Goal: Task Accomplishment & Management: Manage account settings

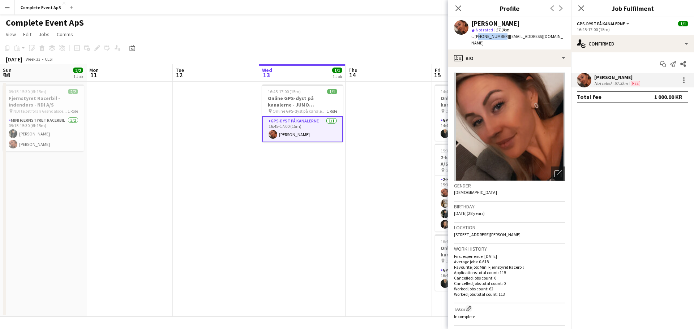
click at [206, 162] on app-date-cell at bounding box center [216, 199] width 86 height 235
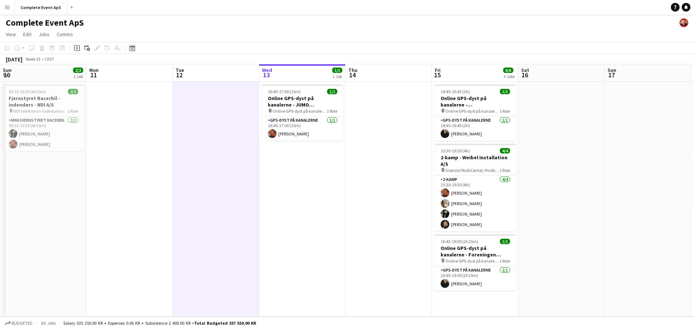
click at [132, 48] on icon at bounding box center [132, 49] width 3 height 3
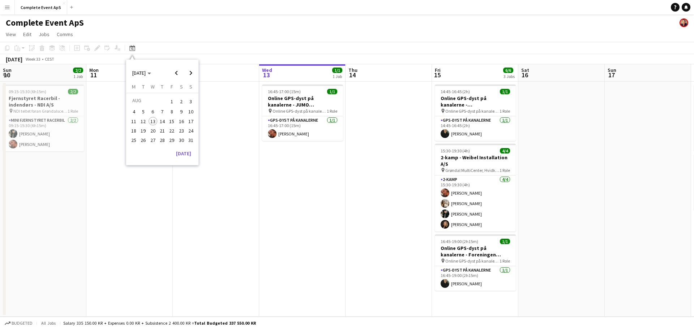
click at [134, 132] on span "18" at bounding box center [133, 130] width 9 height 9
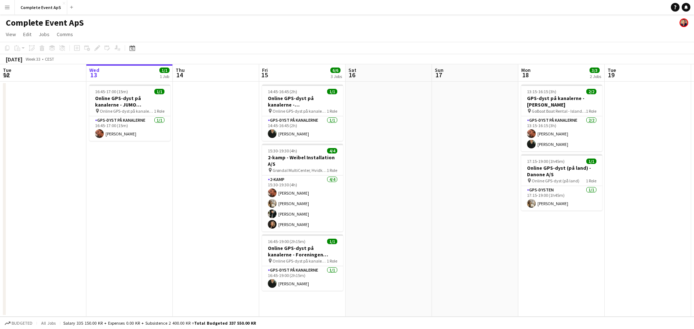
scroll to position [0, 249]
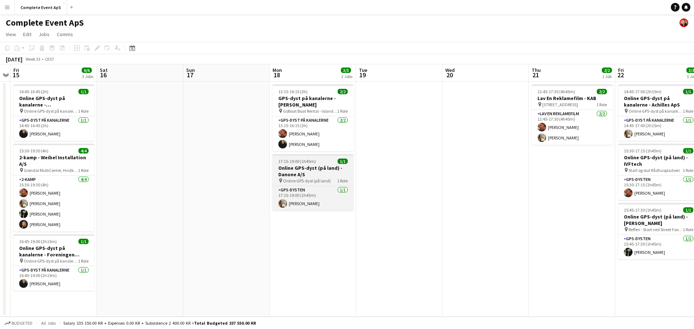
click at [317, 164] on div "17:15-19:00 (1h45m) 1/1" at bounding box center [312, 161] width 81 height 5
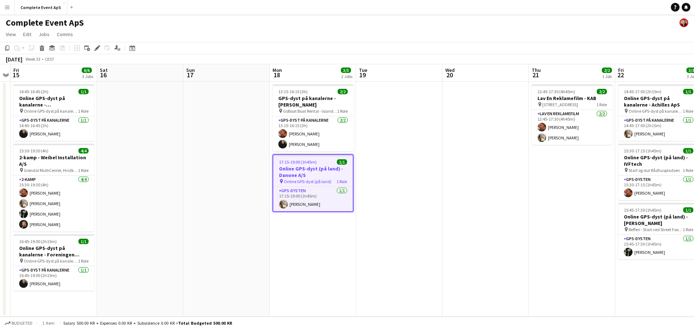
click at [317, 164] on div "17:15-19:00 (1h45m) 1/1" at bounding box center [313, 161] width 80 height 5
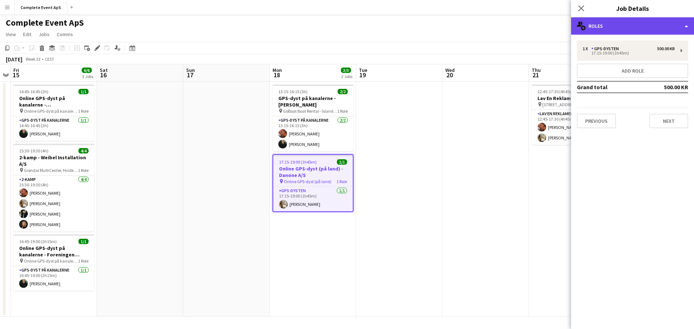
click at [622, 21] on div "multiple-users-add Roles" at bounding box center [632, 25] width 123 height 17
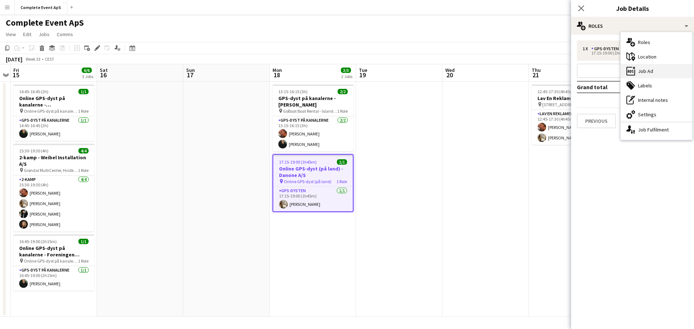
click at [652, 69] on div "ads-window Job Ad" at bounding box center [657, 71] width 72 height 14
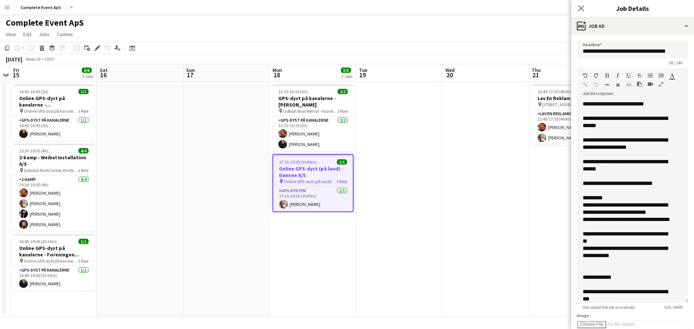
drag, startPoint x: 681, startPoint y: 141, endPoint x: 688, endPoint y: 300, distance: 159.6
click at [688, 300] on mat-expansion-panel "**********" at bounding box center [632, 182] width 123 height 295
click at [423, 158] on app-date-cell at bounding box center [399, 199] width 86 height 235
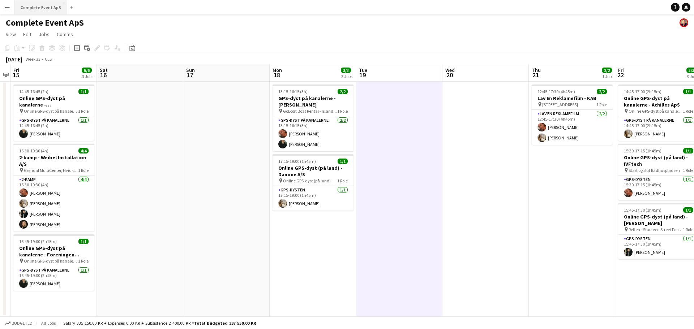
click at [37, 11] on button "Complete Event ApS Close" at bounding box center [41, 7] width 52 height 14
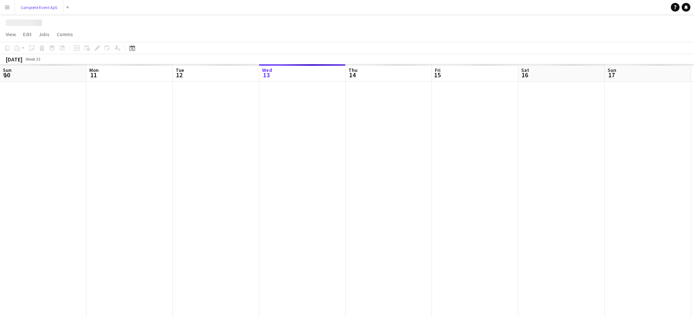
scroll to position [0, 173]
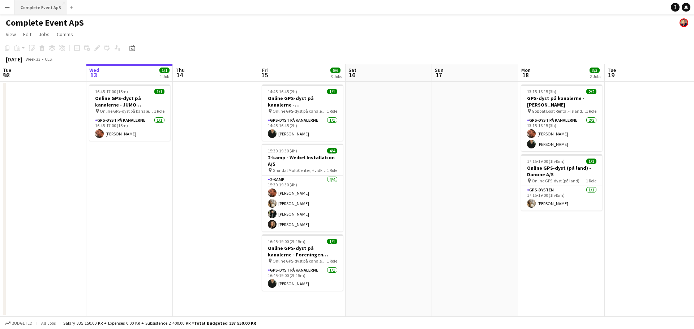
drag, startPoint x: 33, startPoint y: 4, endPoint x: 46, endPoint y: 4, distance: 13.0
click at [33, 4] on button "Complete Event ApS Close" at bounding box center [41, 7] width 52 height 14
click at [144, 91] on div "16:45-17:00 (15m) 1/1" at bounding box center [129, 91] width 81 height 5
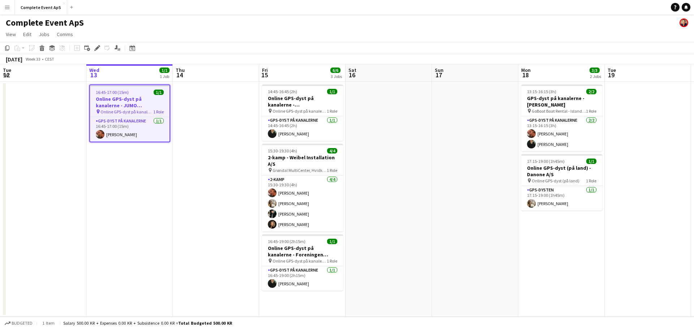
click at [144, 91] on div "16:45-17:00 (15m) 1/1" at bounding box center [130, 92] width 80 height 5
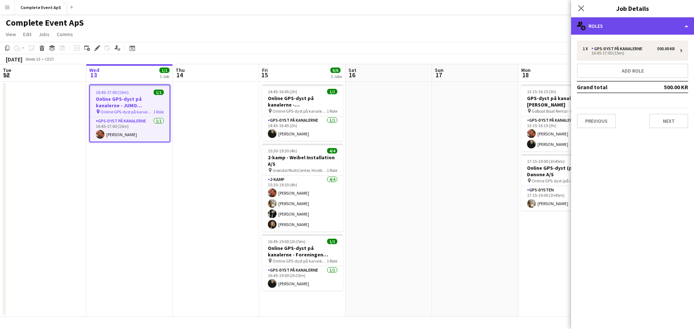
click at [617, 27] on div "multiple-users-add Roles" at bounding box center [632, 25] width 123 height 17
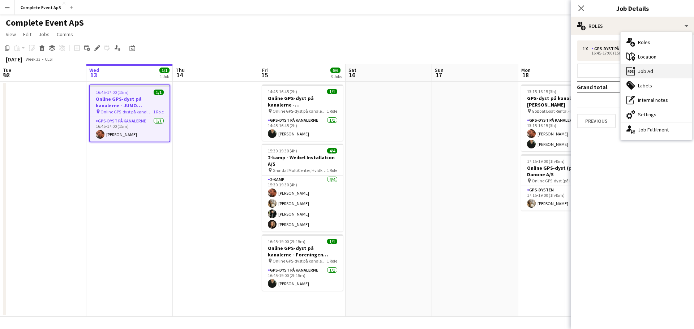
click at [644, 72] on div "ads-window Job Ad" at bounding box center [657, 71] width 72 height 14
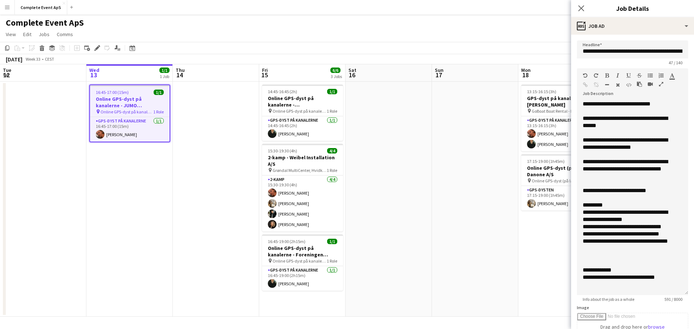
drag, startPoint x: 681, startPoint y: 142, endPoint x: 658, endPoint y: 295, distance: 154.1
click at [658, 295] on div "**********" at bounding box center [632, 197] width 111 height 195
click at [464, 219] on app-date-cell at bounding box center [475, 199] width 86 height 235
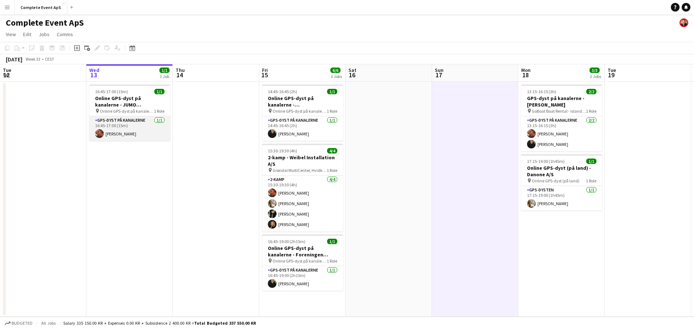
click at [145, 125] on app-card-role "GPS-dyst på kanalerne [DATE] 16:45-17:00 (15m) [PERSON_NAME]" at bounding box center [129, 128] width 81 height 25
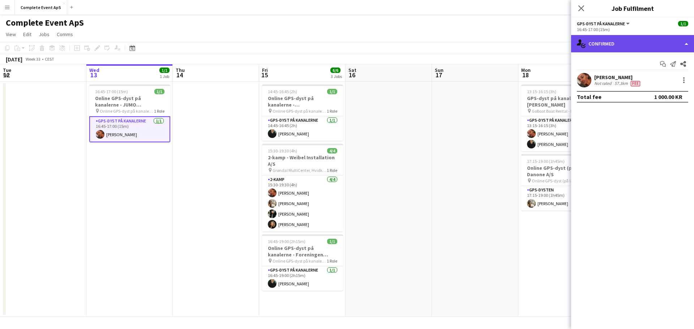
click at [628, 43] on div "single-neutral-actions-check-2 Confirmed" at bounding box center [632, 43] width 123 height 17
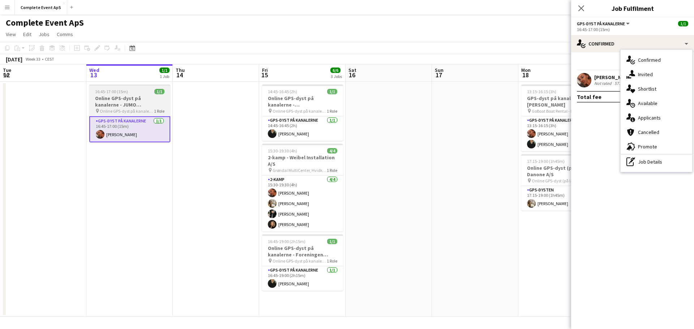
click at [138, 87] on app-job-card "16:45-17:00 (15m) 1/1 Online GPS-dyst på kanalerne - JUMO [GEOGRAPHIC_DATA] A/S…" at bounding box center [129, 114] width 81 height 58
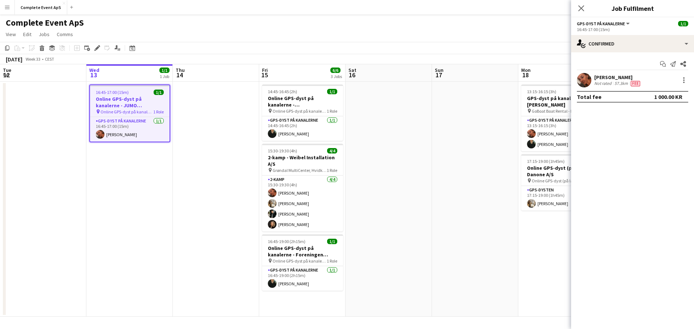
click at [137, 92] on div "16:45-17:00 (15m) 1/1" at bounding box center [130, 92] width 80 height 5
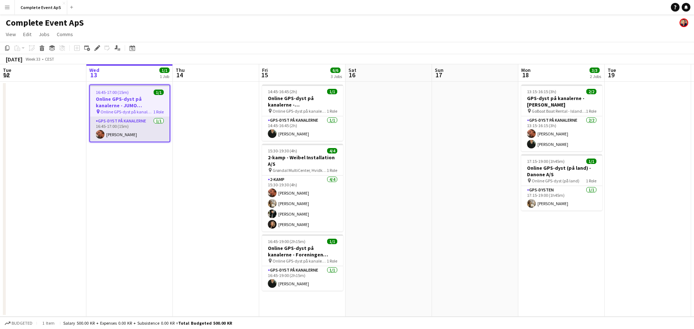
click at [142, 125] on app-card-role "GPS-dyst på kanalerne [DATE] 16:45-17:00 (15m) [PERSON_NAME]" at bounding box center [130, 129] width 80 height 25
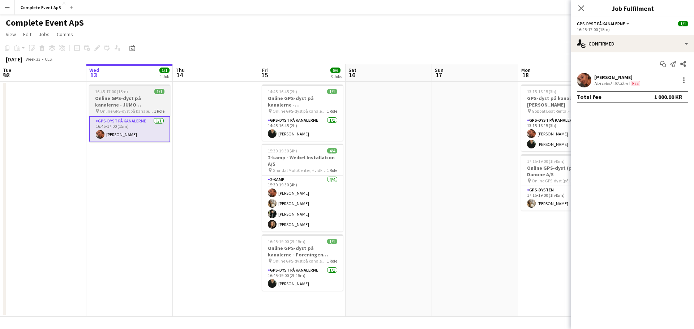
click at [144, 94] on div "16:45-17:00 (15m) 1/1" at bounding box center [129, 91] width 81 height 5
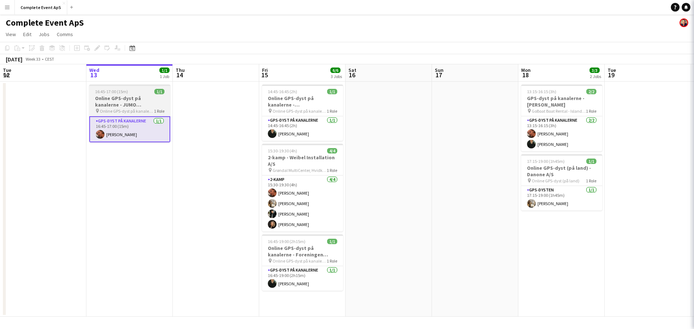
click at [144, 94] on div "16:45-17:00 (15m) 1/1" at bounding box center [129, 91] width 81 height 5
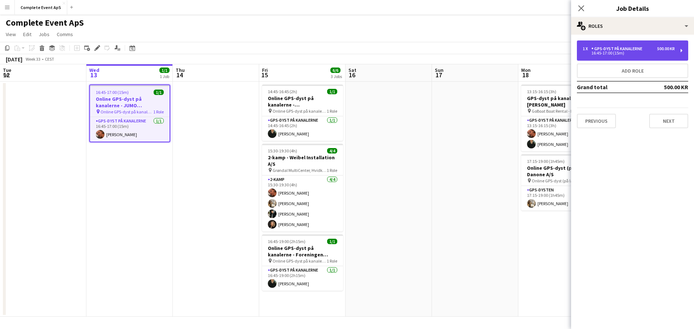
click at [629, 47] on div "GPS-dyst på kanalerne" at bounding box center [618, 48] width 54 height 5
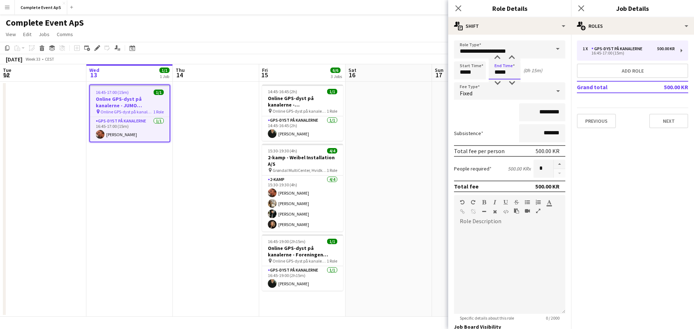
drag, startPoint x: 509, startPoint y: 72, endPoint x: 502, endPoint y: 71, distance: 7.7
click at [445, 66] on body "Menu Boards Boards Boards All jobs Status Workforce Workforce My Workforce Recr…" at bounding box center [347, 164] width 694 height 329
type input "*****"
click at [405, 133] on app-date-cell at bounding box center [389, 199] width 86 height 235
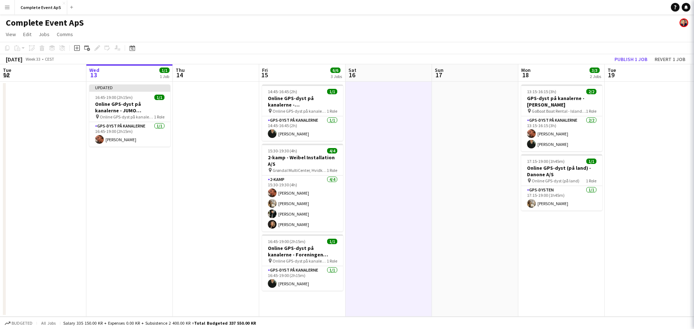
scroll to position [0, 173]
click at [628, 58] on button "Publish 1 job" at bounding box center [630, 59] width 39 height 9
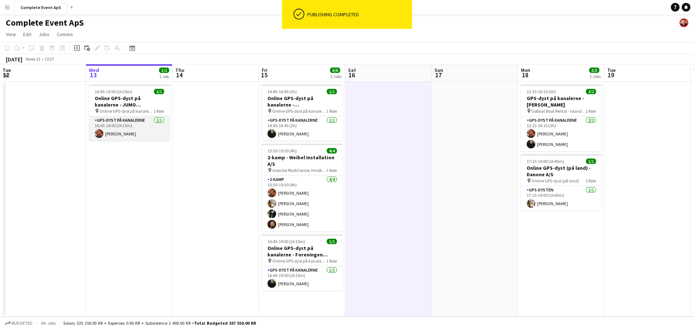
click at [137, 125] on app-card-role "GPS-dyst på kanalerne [DATE] 16:45-19:00 (2h15m) [PERSON_NAME]" at bounding box center [129, 128] width 81 height 25
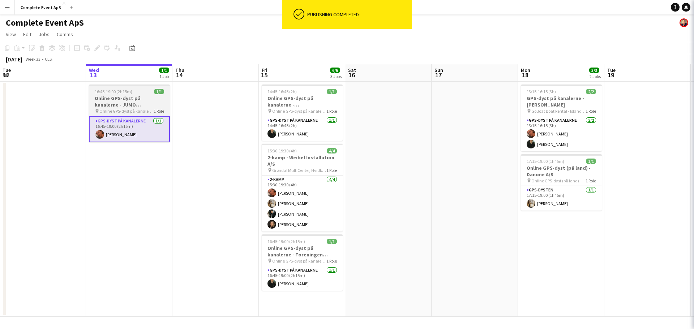
click at [151, 96] on h3 "Online GPS-dyst på kanalerne - JUMO [GEOGRAPHIC_DATA] A/S" at bounding box center [129, 101] width 81 height 13
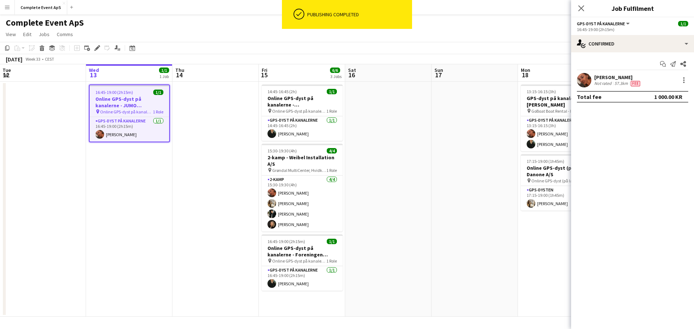
click at [151, 96] on h3 "Online GPS-dyst på kanalerne - JUMO [GEOGRAPHIC_DATA] A/S" at bounding box center [130, 102] width 80 height 13
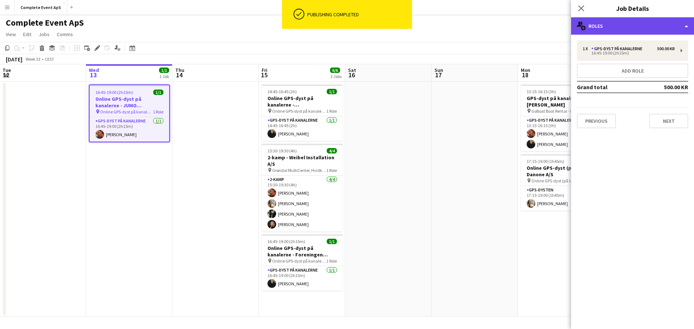
click at [636, 26] on div "multiple-users-add Roles" at bounding box center [632, 25] width 123 height 17
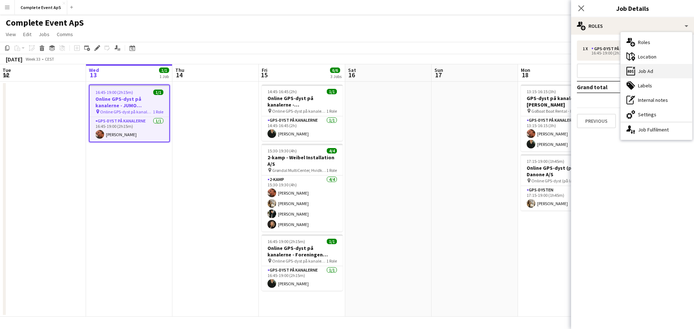
click at [653, 69] on div "ads-window Job Ad" at bounding box center [657, 71] width 72 height 14
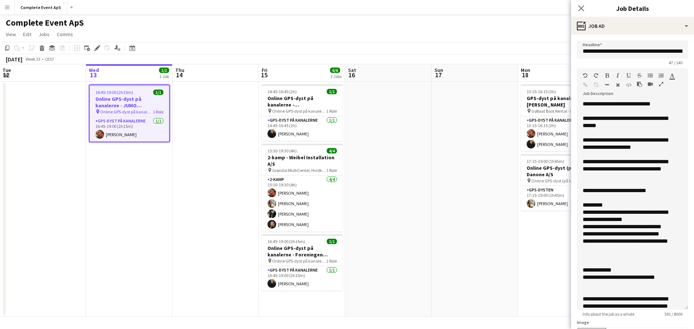
drag, startPoint x: 679, startPoint y: 141, endPoint x: 679, endPoint y: 307, distance: 166.6
click at [679, 307] on div "**********" at bounding box center [632, 205] width 111 height 210
click at [385, 138] on app-date-cell at bounding box center [388, 199] width 86 height 235
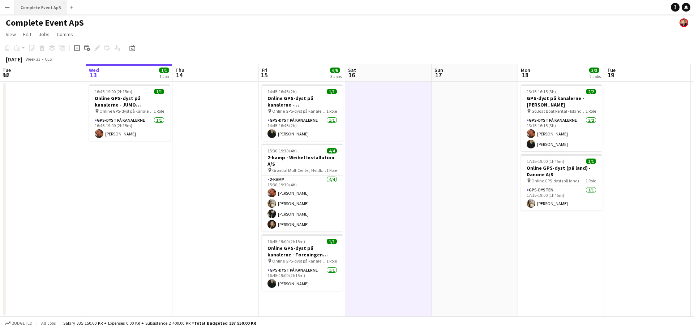
click at [39, 8] on button "Complete Event ApS Close" at bounding box center [41, 7] width 52 height 14
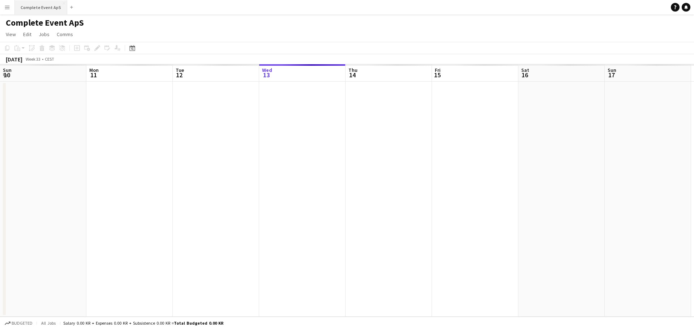
scroll to position [0, 173]
